Goal: Find specific page/section: Find specific page/section

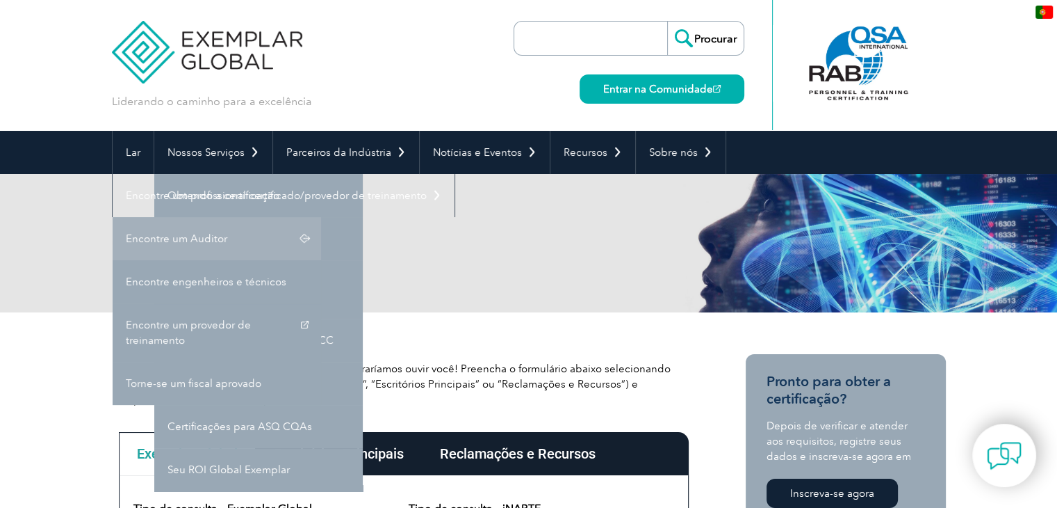
click at [200, 241] on font "Encontre um Auditor" at bounding box center [177, 238] width 102 height 13
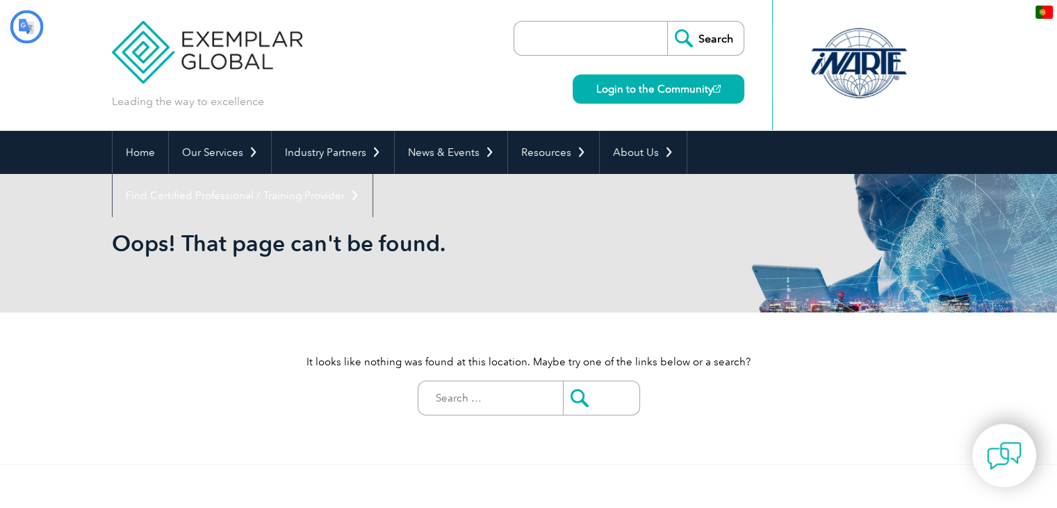
type input "Procurar"
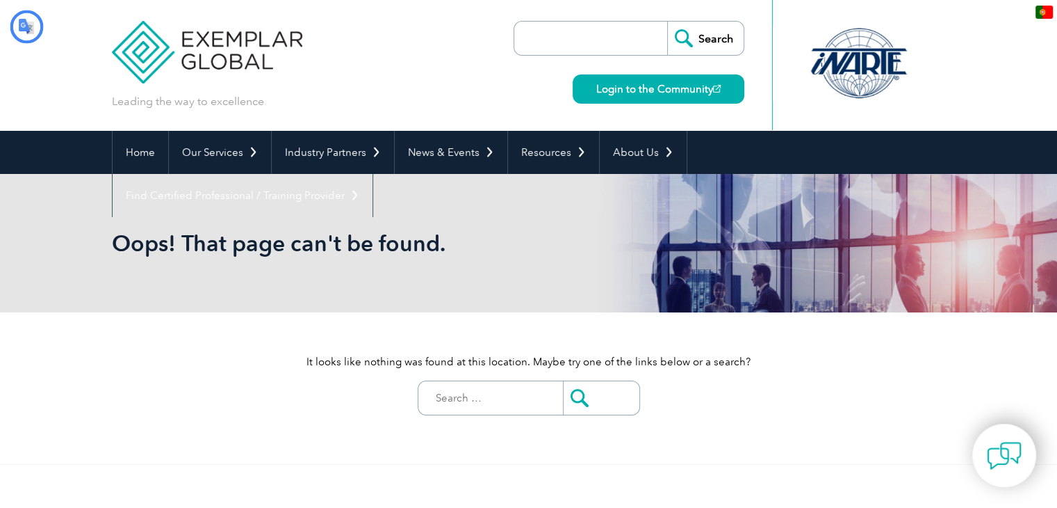
type input "Procurar"
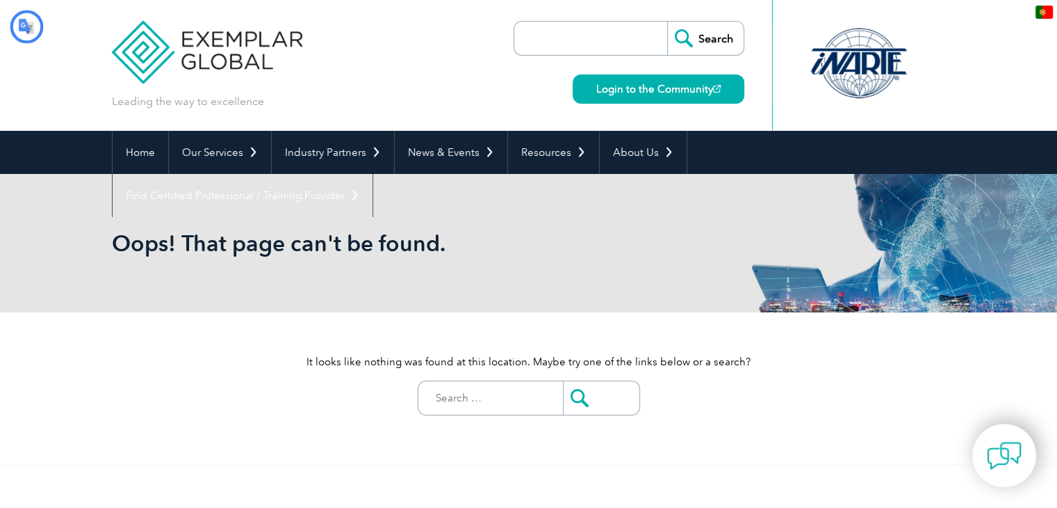
type input "Procurar"
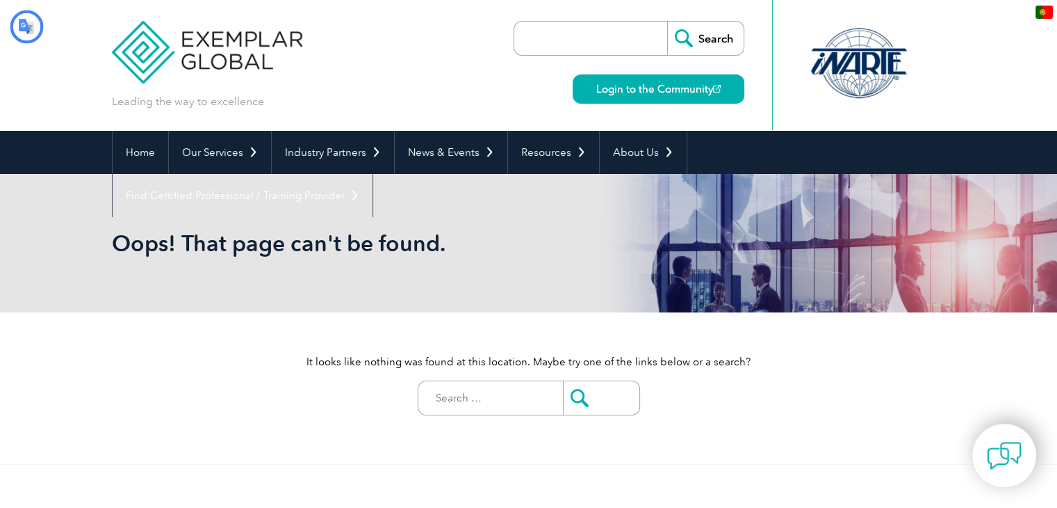
type input "Procurar"
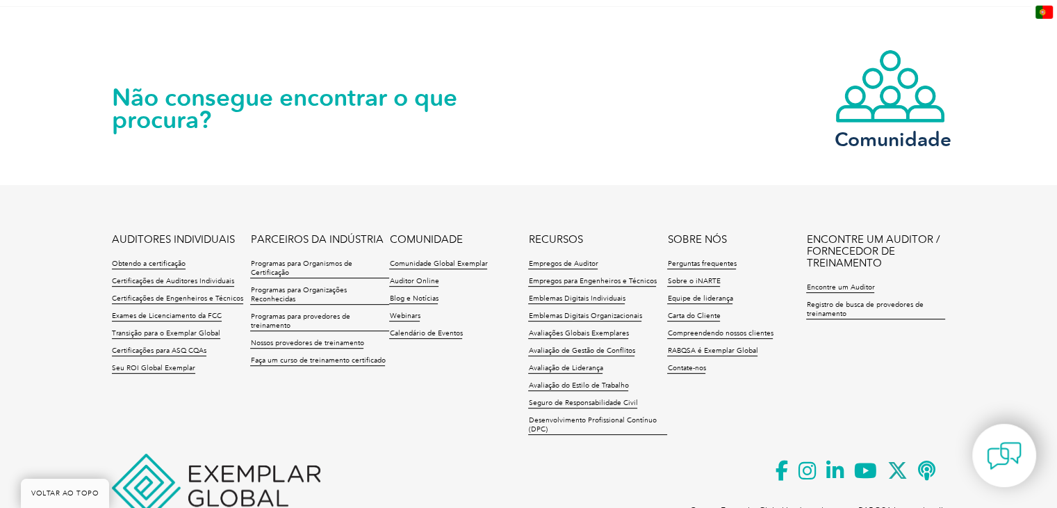
scroll to position [487, 0]
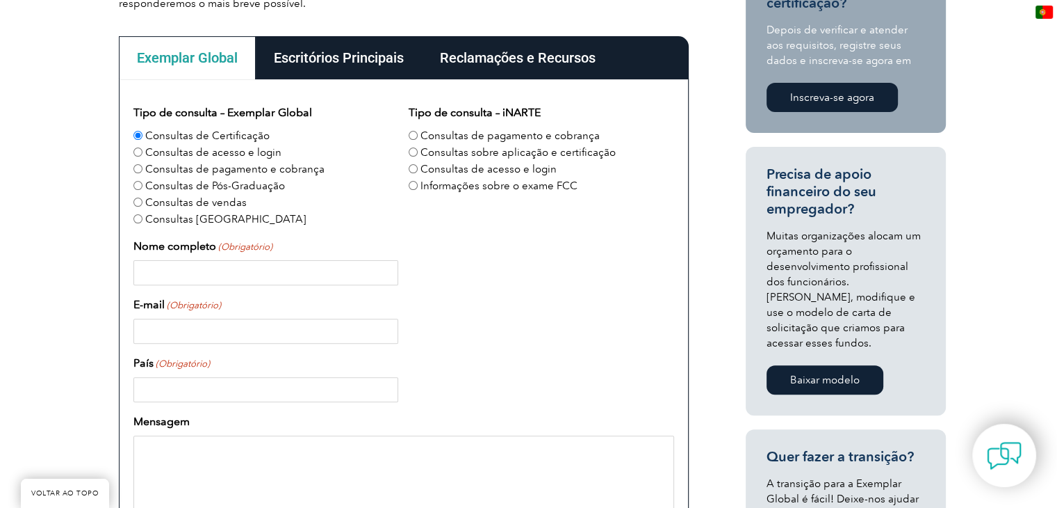
scroll to position [417, 0]
